Goal: Task Accomplishment & Management: Complete application form

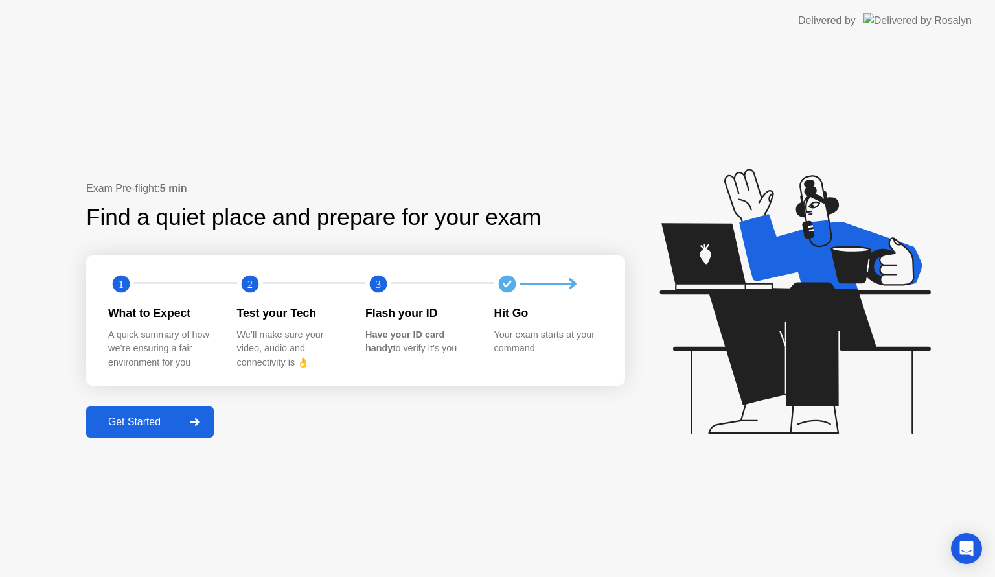
click at [143, 416] on div "Get Started" at bounding box center [134, 422] width 89 height 12
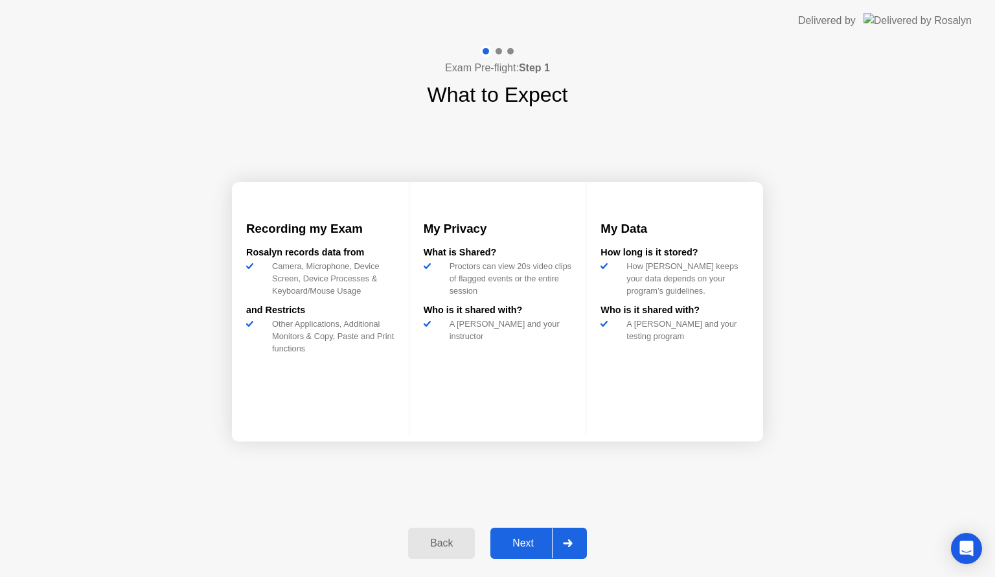
click at [538, 548] on div "Next" at bounding box center [523, 543] width 58 height 12
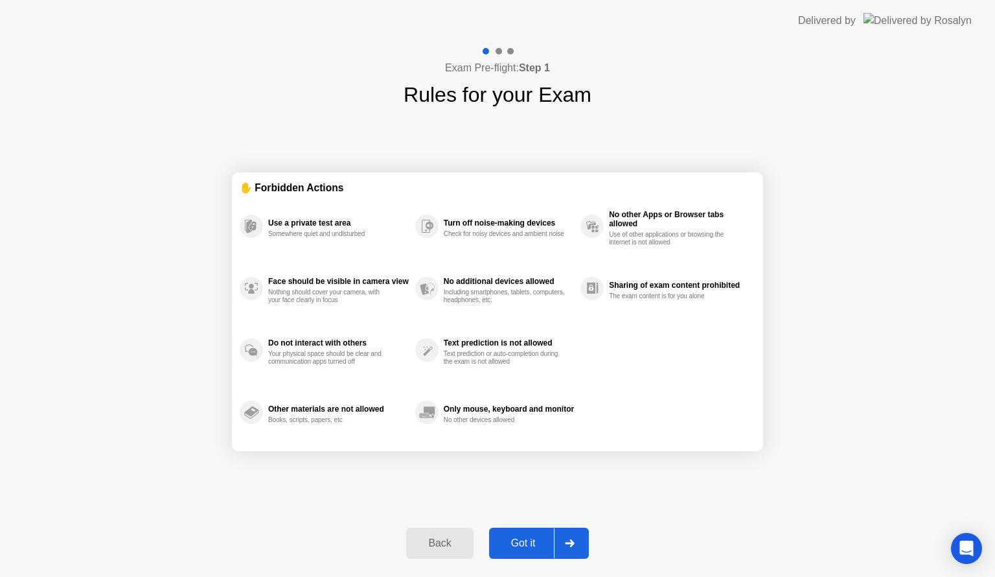
click at [542, 547] on div "Got it" at bounding box center [523, 543] width 61 height 12
select select "**********"
select select "*******"
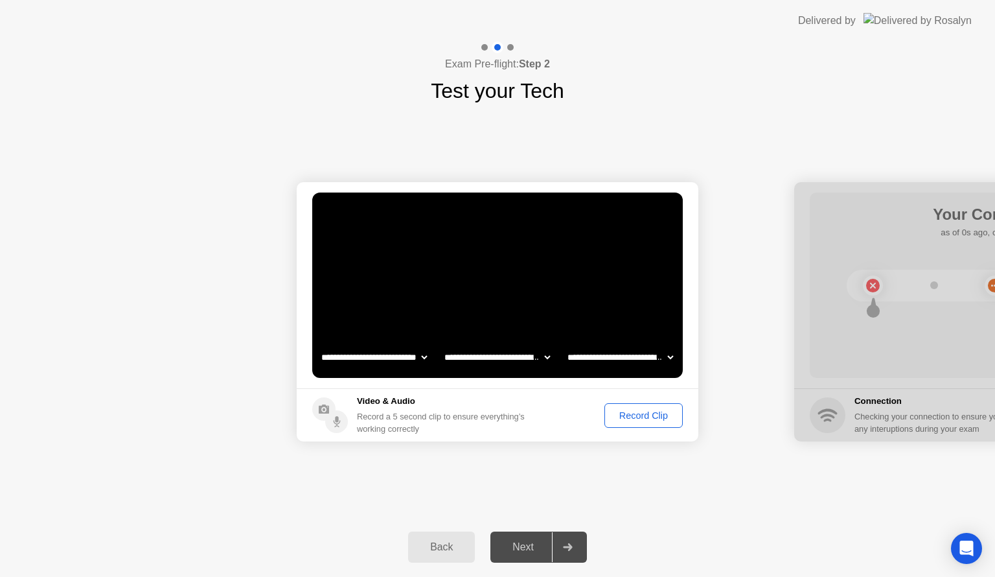
click at [624, 417] on div "Record Clip" at bounding box center [643, 415] width 69 height 10
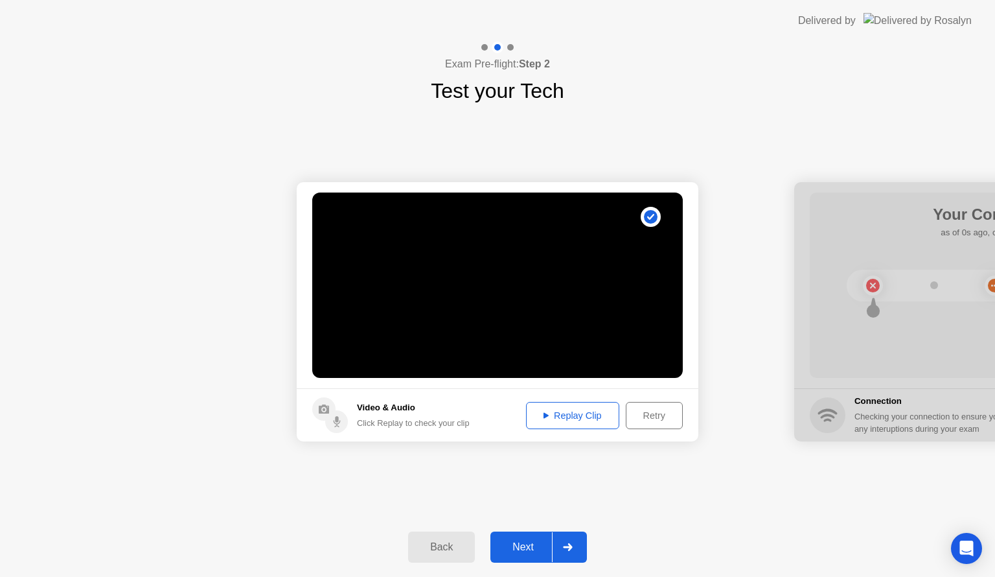
click at [585, 415] on div "Replay Clip" at bounding box center [573, 415] width 84 height 10
click at [562, 415] on div "Replay Clip" at bounding box center [573, 415] width 84 height 10
click at [564, 461] on div "**********" at bounding box center [497, 311] width 995 height 411
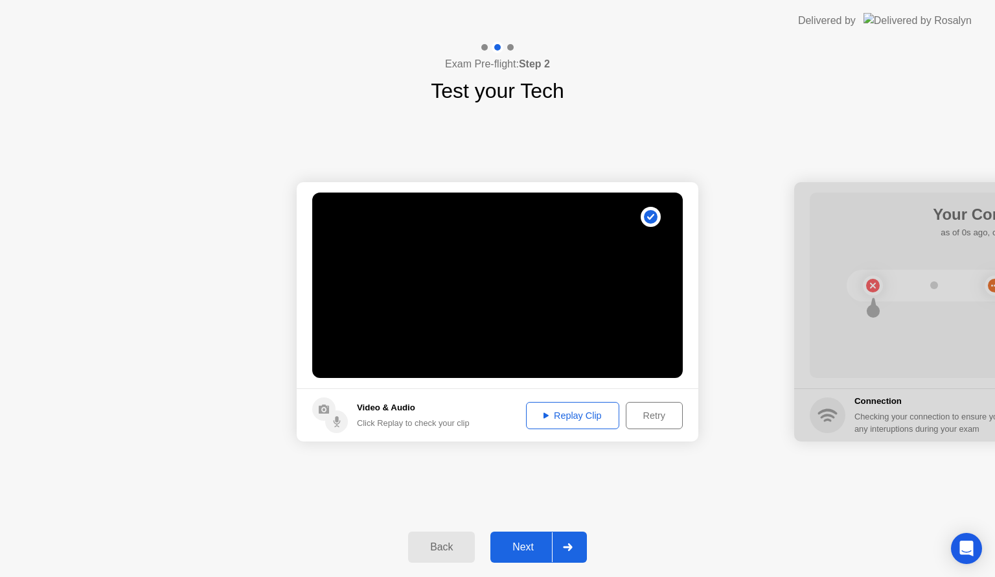
click at [545, 544] on div "Next" at bounding box center [523, 547] width 58 height 12
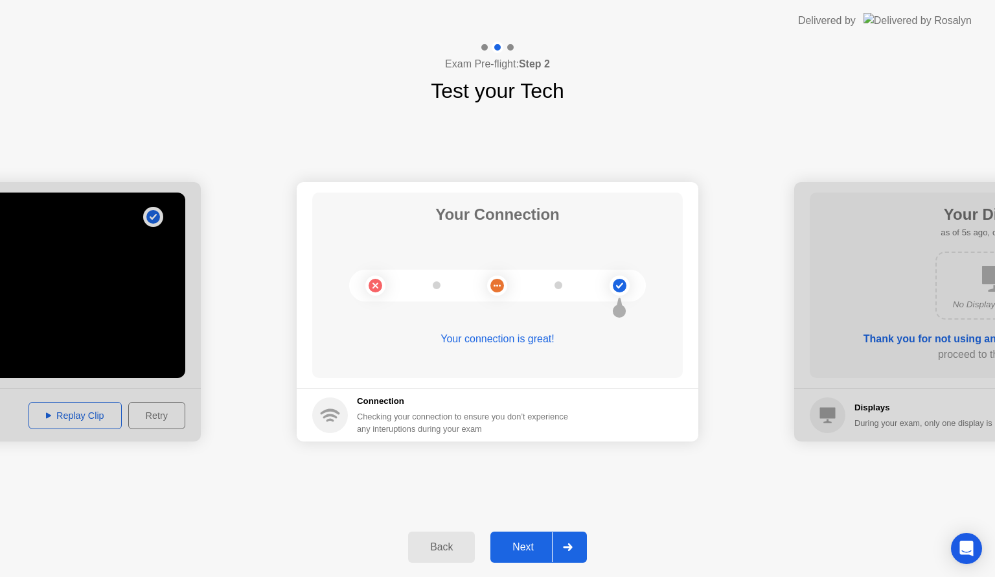
click at [540, 547] on div "Next" at bounding box center [523, 547] width 58 height 12
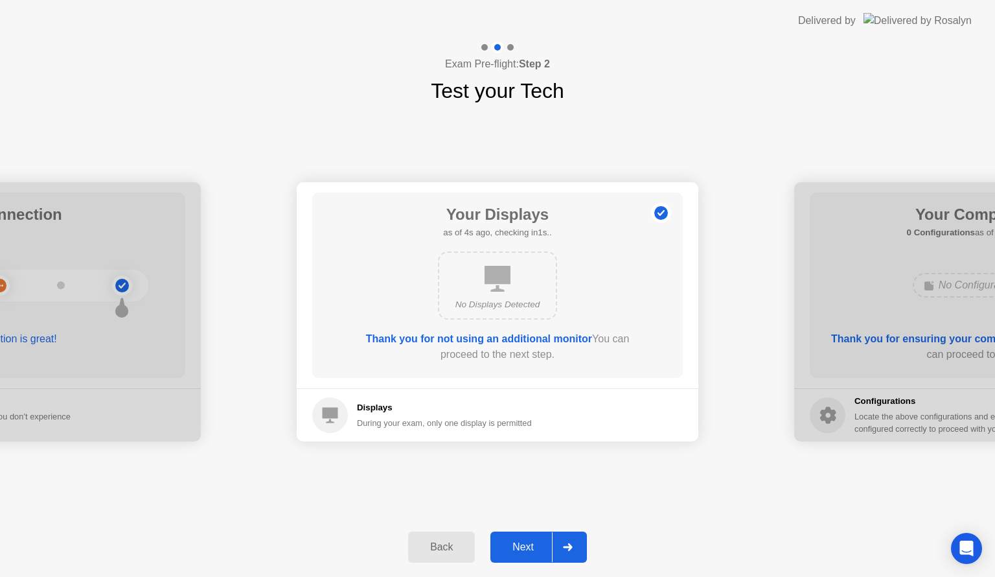
click at [540, 547] on div "Next" at bounding box center [523, 547] width 58 height 12
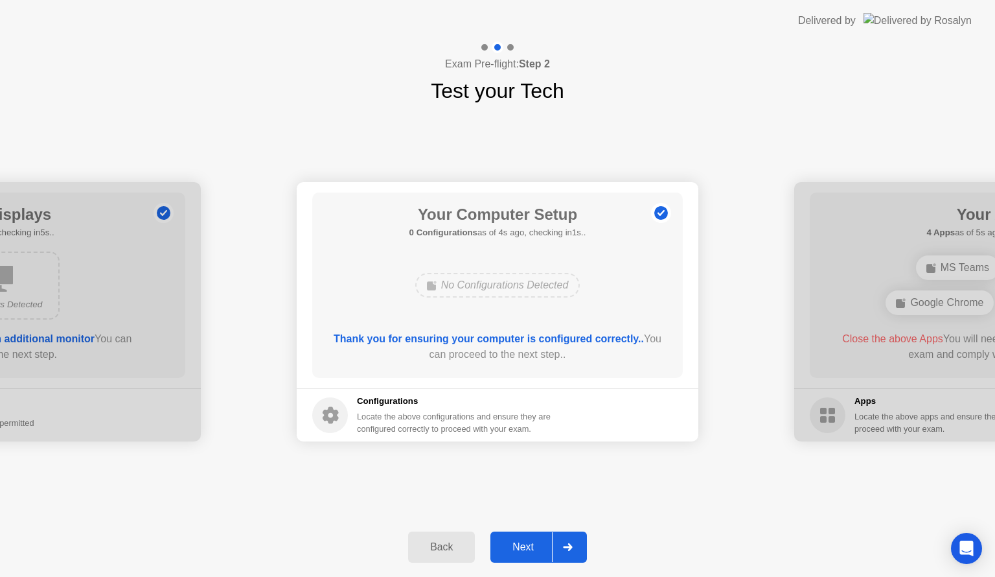
click at [540, 547] on div "Next" at bounding box center [523, 547] width 58 height 12
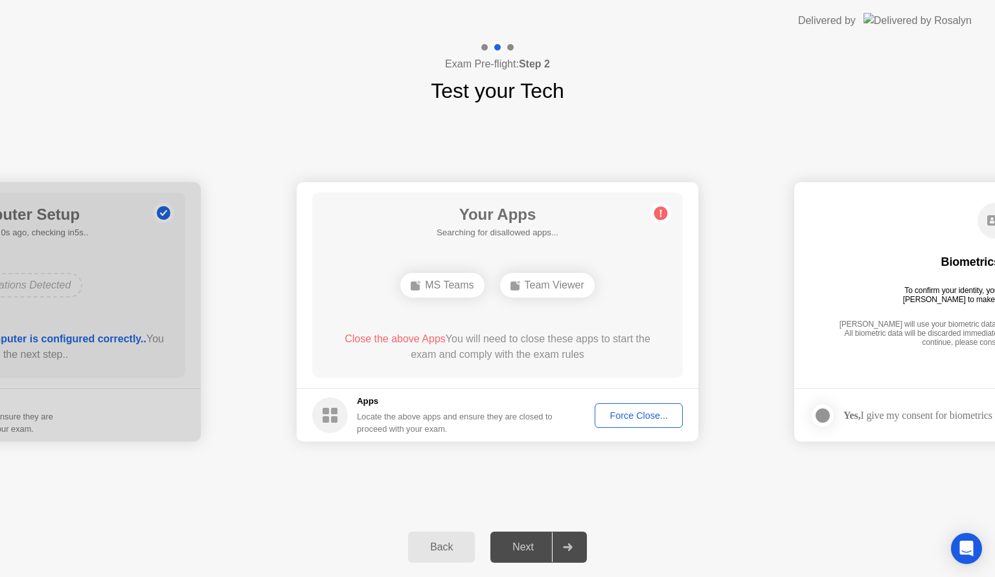
click at [638, 289] on div "MS Teams Team Viewer" at bounding box center [497, 285] width 297 height 35
click at [411, 339] on span "Close the above Apps" at bounding box center [395, 338] width 101 height 11
click at [637, 410] on div "Force Close..." at bounding box center [638, 415] width 79 height 10
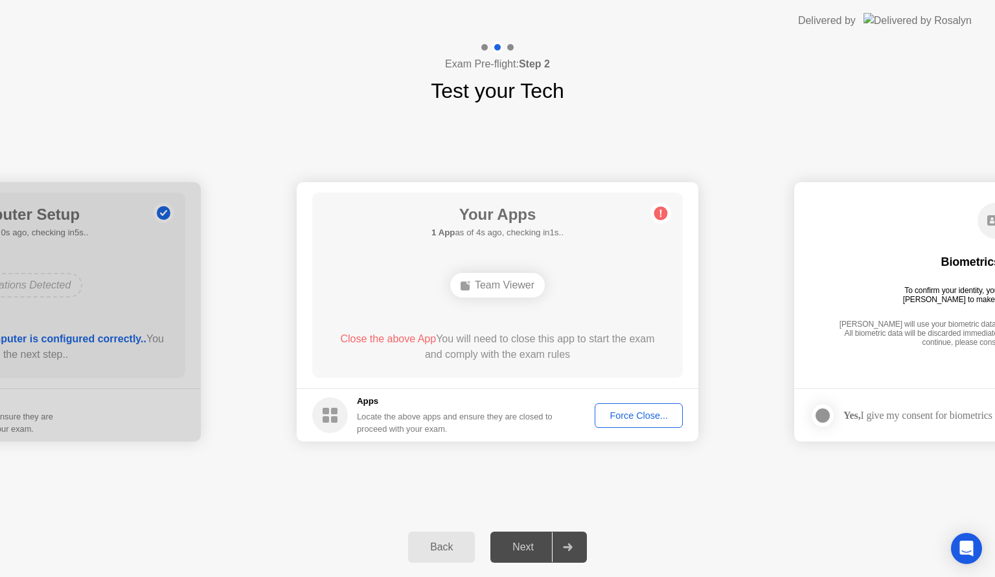
click at [422, 342] on span "Close the above App" at bounding box center [388, 338] width 96 height 11
click at [619, 410] on div "Force Close..." at bounding box center [638, 415] width 79 height 10
click at [446, 542] on div "Back" at bounding box center [441, 547] width 59 height 12
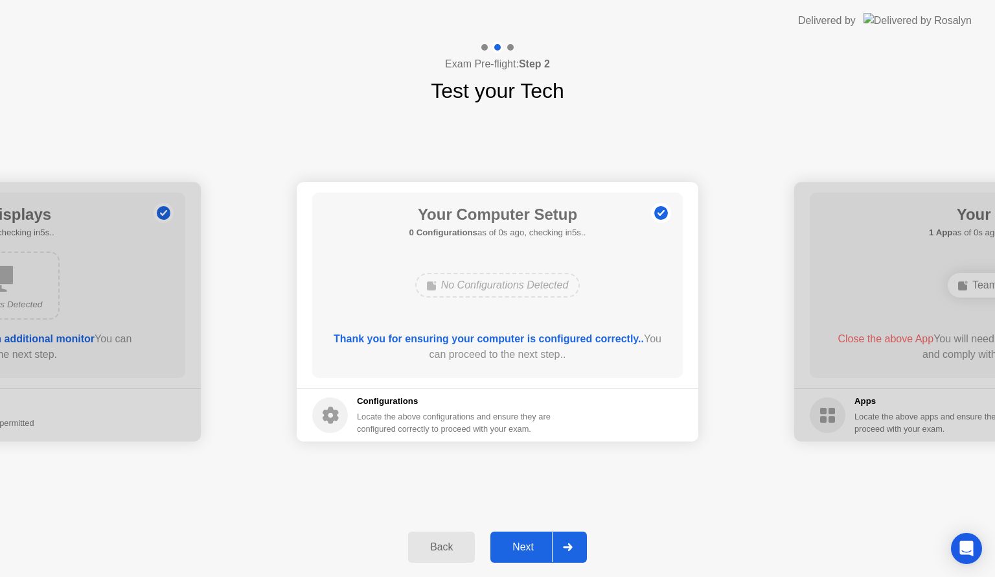
click at [511, 544] on div "Next" at bounding box center [523, 547] width 58 height 12
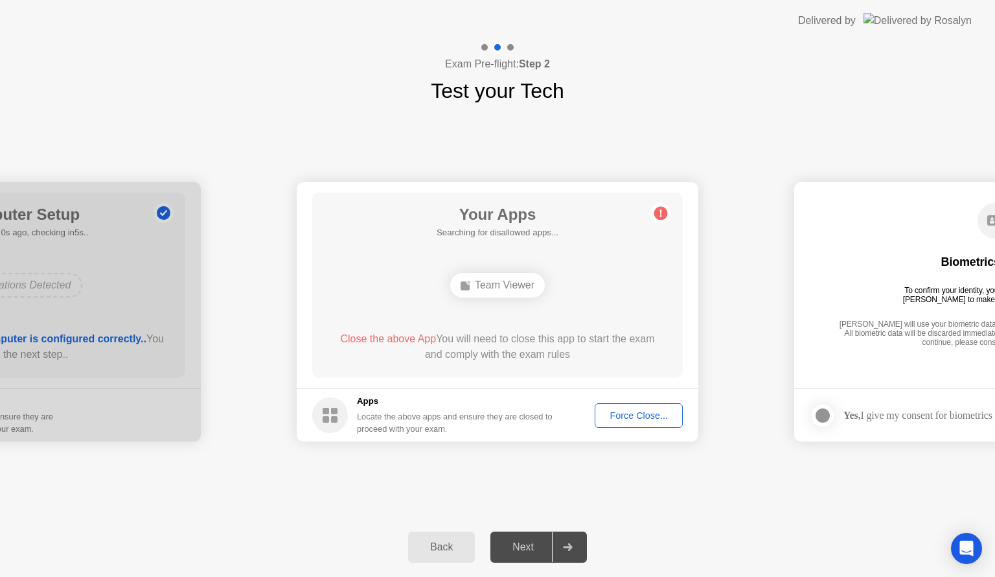
click at [485, 283] on div "Team Viewer" at bounding box center [497, 285] width 95 height 25
click at [631, 417] on div "Force Close..." at bounding box center [638, 415] width 79 height 10
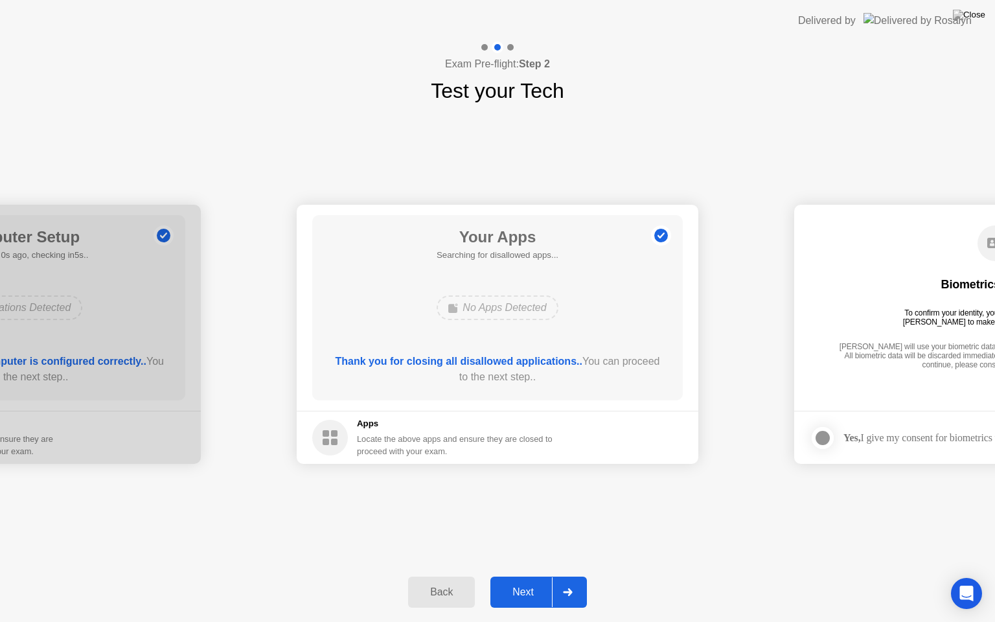
click at [476, 308] on div "No Apps Detected" at bounding box center [497, 307] width 121 height 25
drag, startPoint x: 724, startPoint y: 0, endPoint x: 718, endPoint y: 80, distance: 80.5
click at [718, 80] on app-layout-with-logo "**********" at bounding box center [497, 311] width 995 height 622
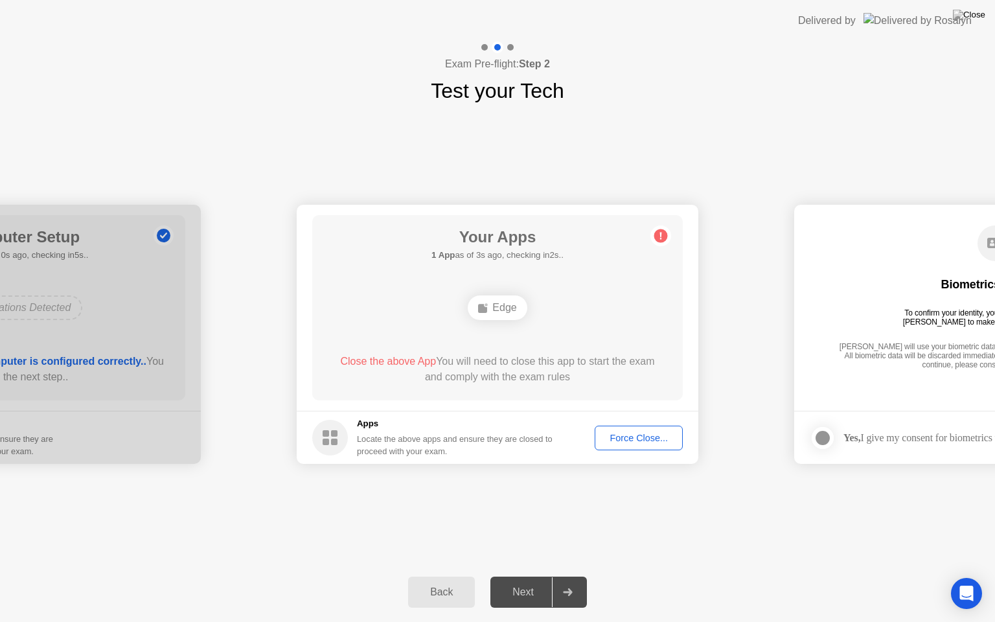
click at [419, 361] on span "Close the above App" at bounding box center [388, 361] width 96 height 11
click at [605, 433] on div "Force Close..." at bounding box center [638, 438] width 79 height 10
click at [633, 444] on button "Force Close..." at bounding box center [639, 438] width 88 height 25
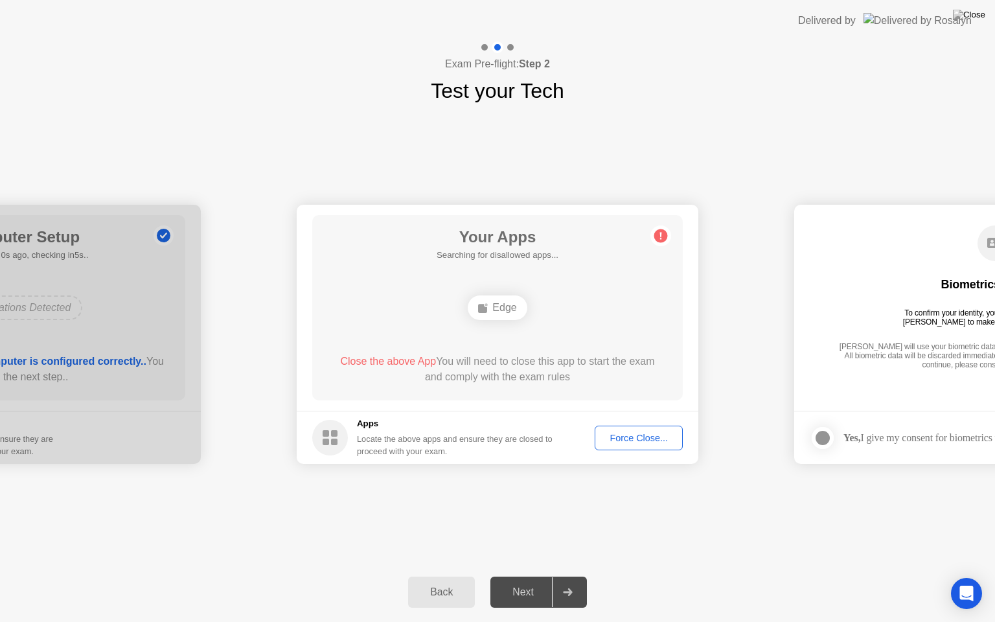
click at [915, 5] on div "Delivered by" at bounding box center [885, 20] width 174 height 41
drag, startPoint x: 915, startPoint y: 5, endPoint x: 809, endPoint y: 122, distance: 157.3
click at [809, 122] on app-layout-with-logo "**********" at bounding box center [497, 311] width 995 height 622
click at [641, 507] on div "**********" at bounding box center [497, 334] width 995 height 456
click at [607, 523] on div "**********" at bounding box center [497, 334] width 995 height 456
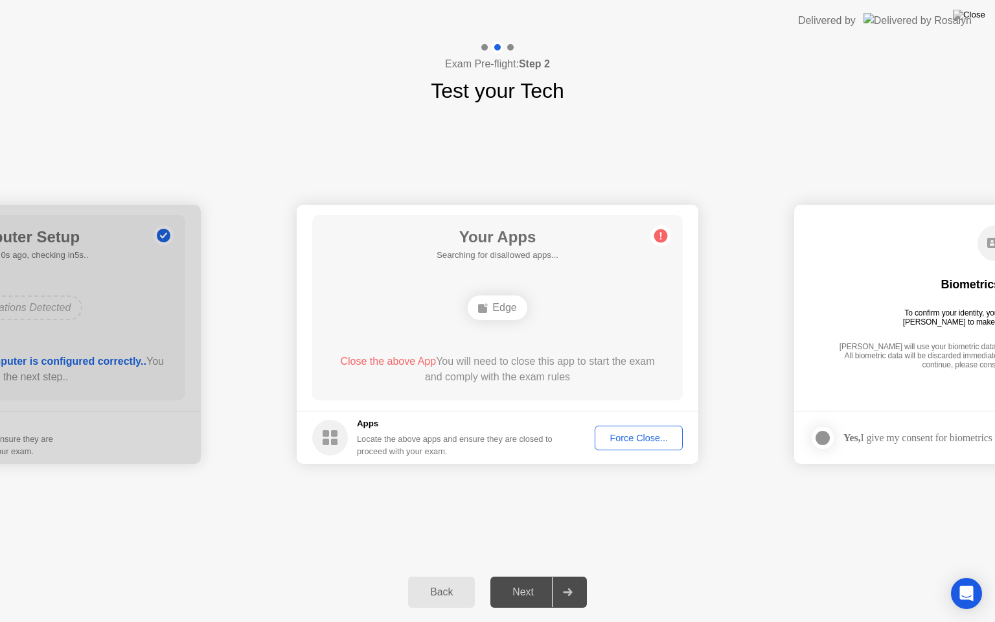
click at [614, 516] on div "**********" at bounding box center [497, 334] width 995 height 456
click at [482, 576] on div "Back Next" at bounding box center [497, 592] width 995 height 60
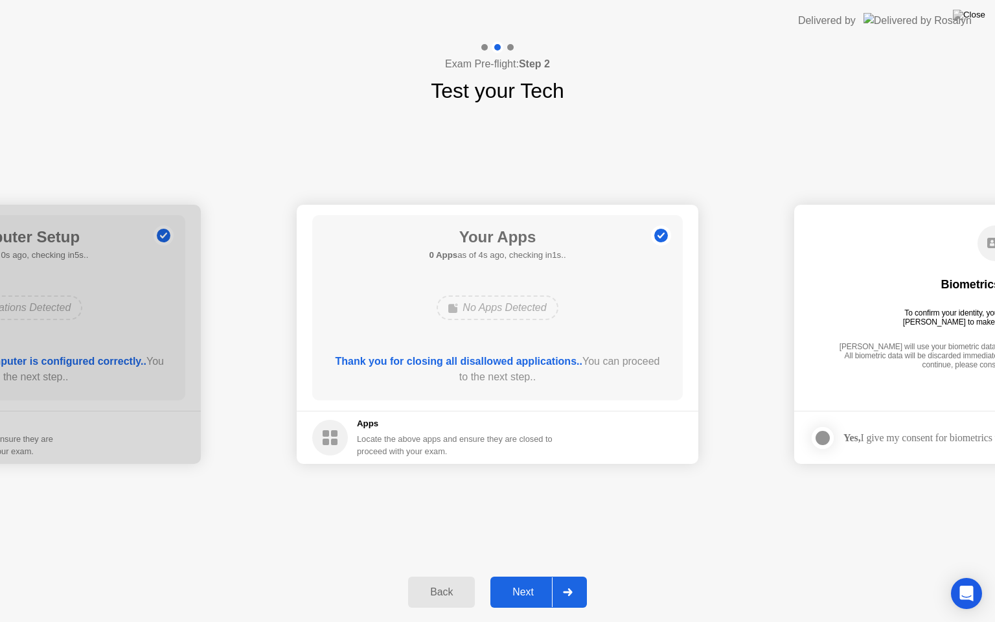
click at [516, 576] on div "Next" at bounding box center [523, 592] width 58 height 12
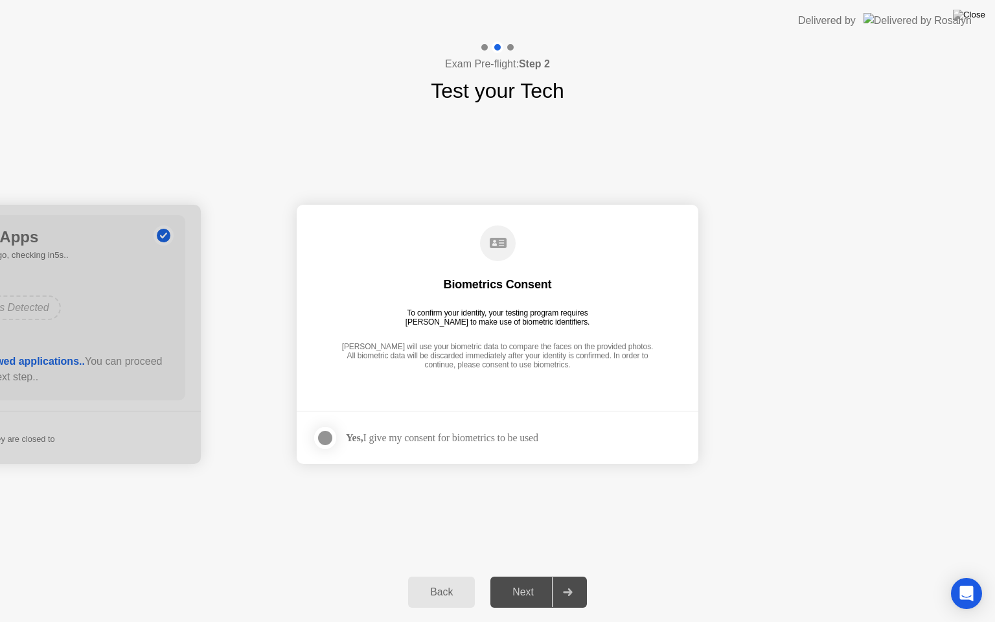
click at [321, 436] on div at bounding box center [325, 438] width 16 height 16
click at [525, 576] on div "Next" at bounding box center [523, 592] width 58 height 12
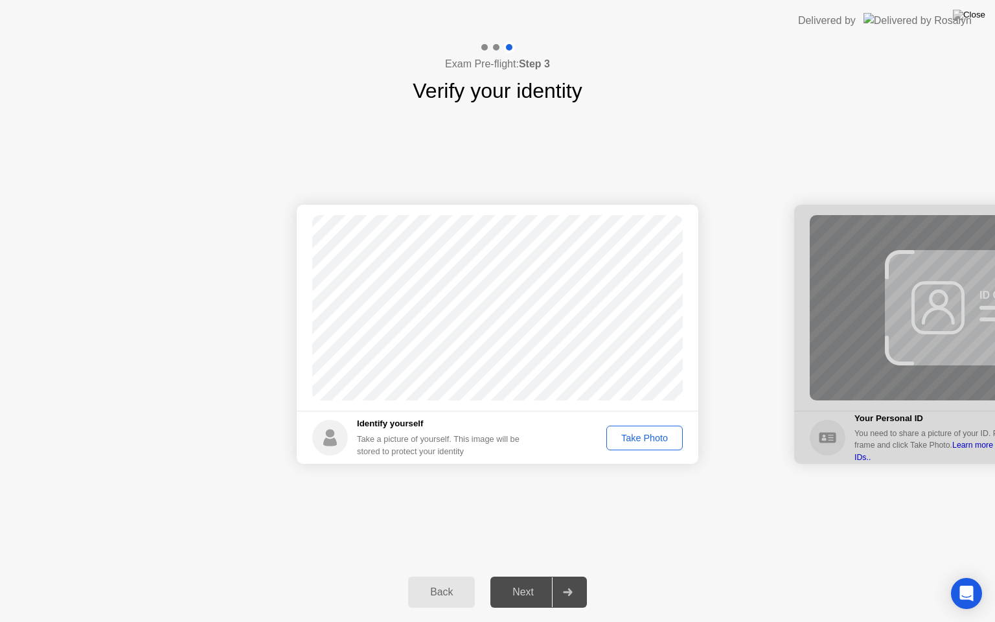
click at [647, 443] on div "Take Photo" at bounding box center [644, 438] width 67 height 10
click at [532, 576] on button "Next" at bounding box center [538, 592] width 97 height 31
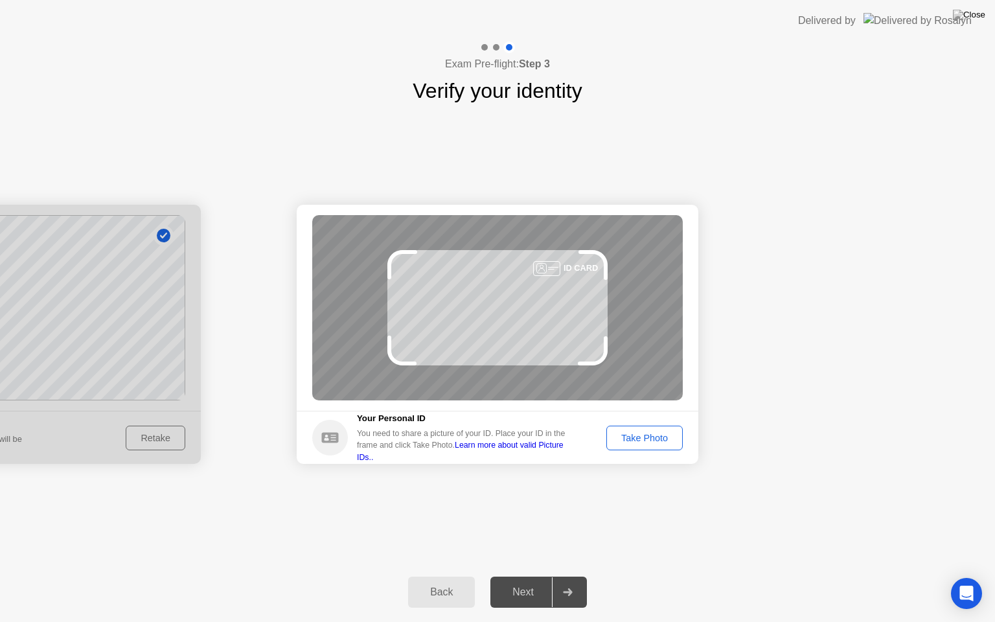
click at [641, 440] on div "Take Photo" at bounding box center [644, 438] width 67 height 10
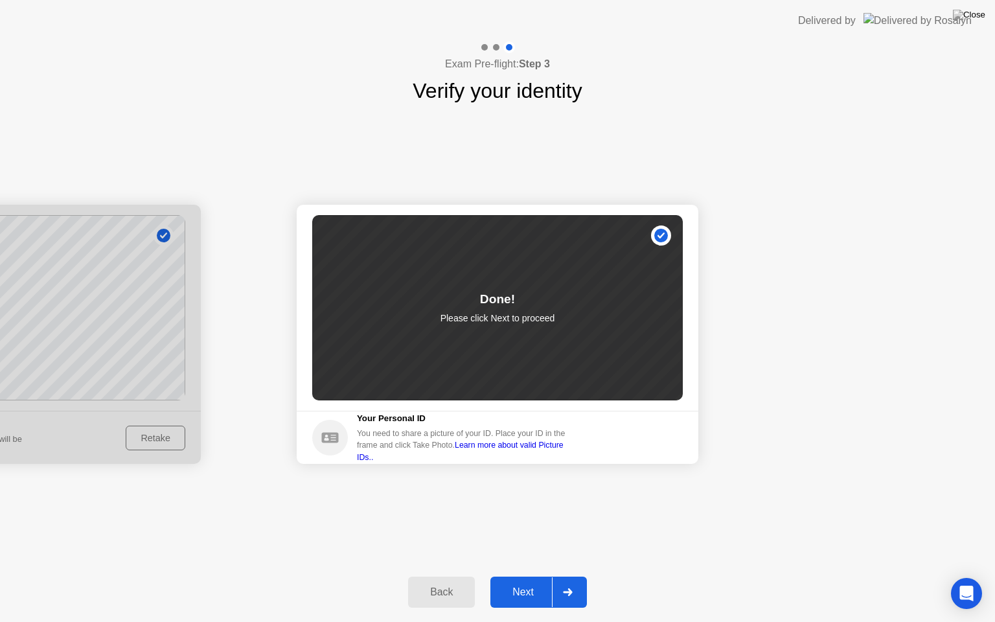
click at [529, 576] on div "Next" at bounding box center [523, 592] width 58 height 12
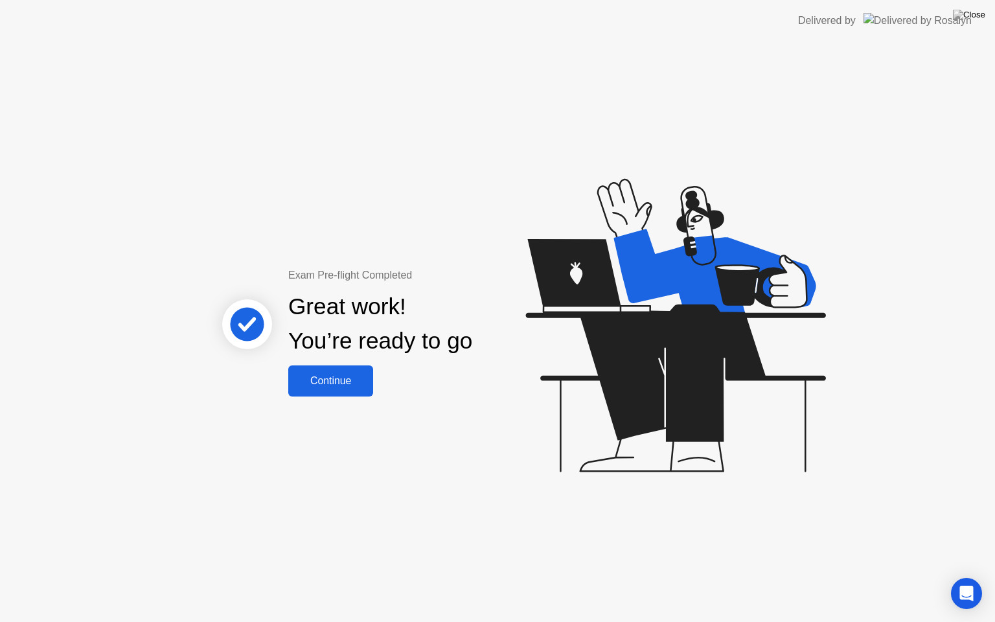
click at [357, 384] on div "Continue" at bounding box center [330, 381] width 77 height 12
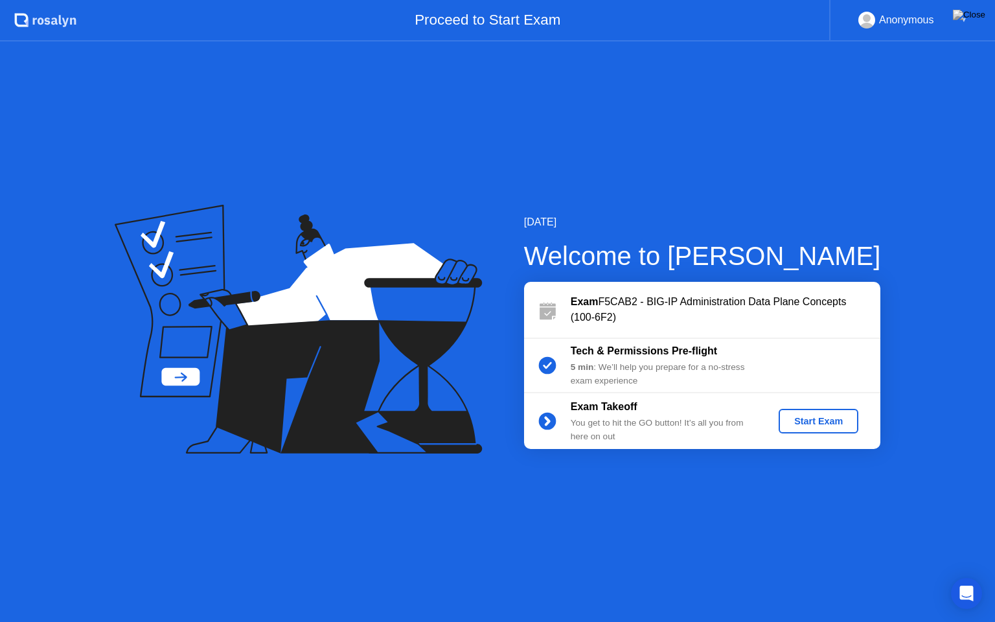
click at [806, 422] on div "Start Exam" at bounding box center [818, 421] width 69 height 10
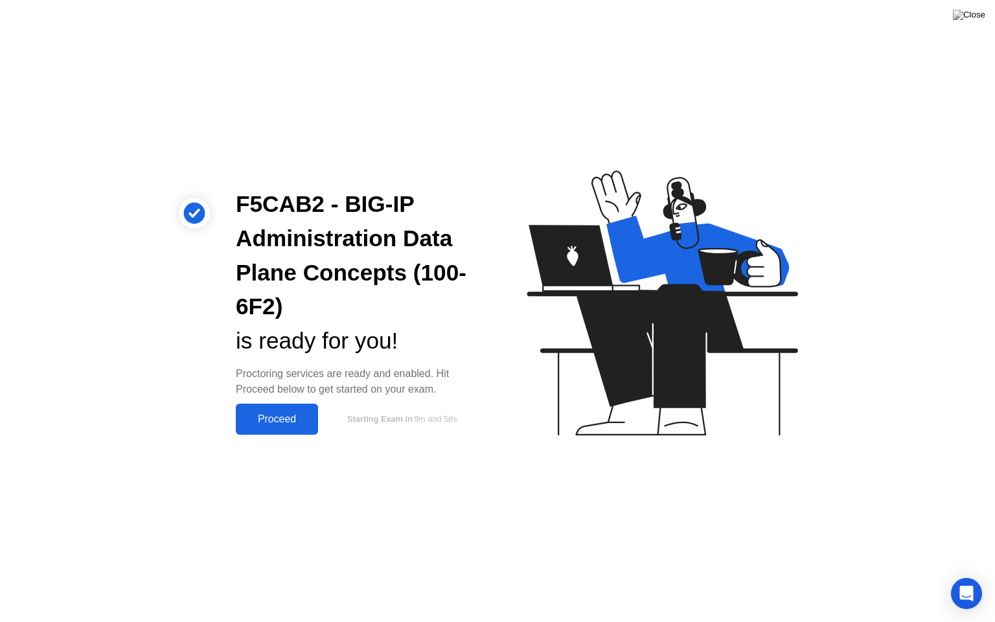
click at [299, 406] on button "Proceed" at bounding box center [277, 419] width 82 height 31
